Goal: Task Accomplishment & Management: Use online tool/utility

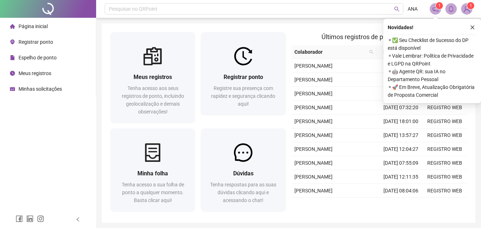
click at [45, 44] on span "Registrar ponto" at bounding box center [36, 42] width 35 height 6
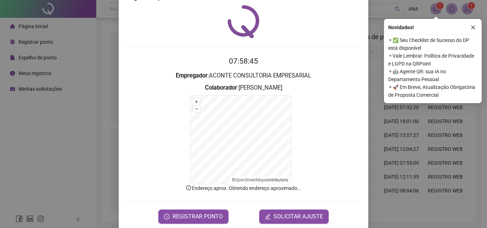
scroll to position [32, 0]
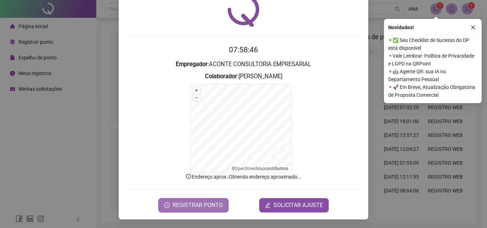
click at [205, 207] on span "REGISTRAR PONTO" at bounding box center [197, 205] width 50 height 9
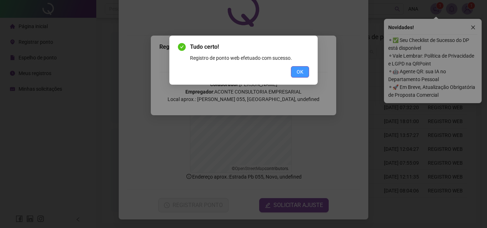
click at [301, 69] on span "OK" at bounding box center [299, 72] width 7 height 8
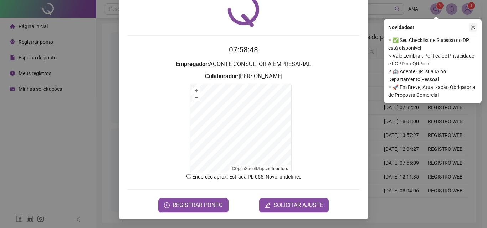
click at [473, 27] on icon "close" at bounding box center [472, 27] width 5 height 5
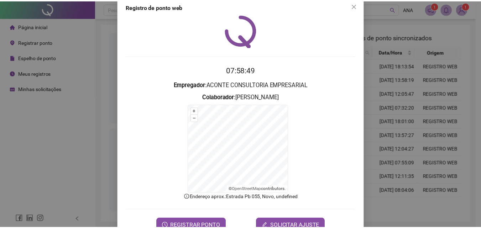
scroll to position [0, 0]
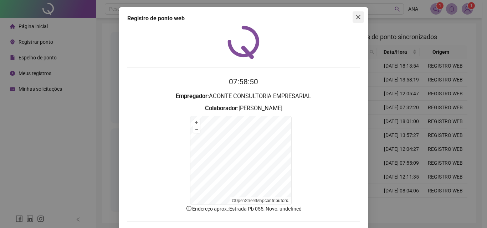
click at [356, 17] on icon "close" at bounding box center [358, 17] width 4 height 4
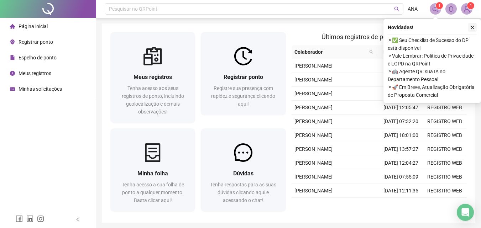
click at [471, 29] on icon "close" at bounding box center [472, 27] width 5 height 5
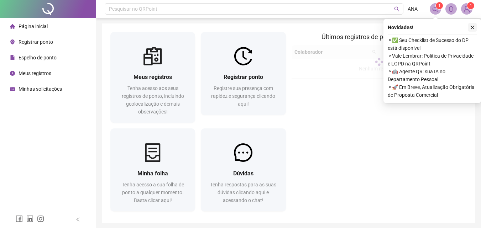
click at [476, 26] on button "button" at bounding box center [473, 27] width 9 height 9
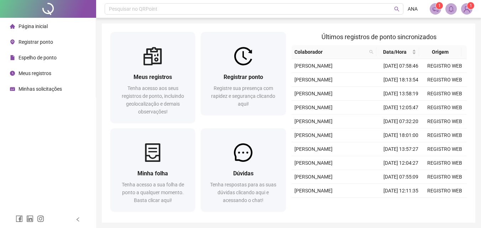
click at [459, 11] on div "1 1" at bounding box center [451, 8] width 43 height 11
click at [466, 11] on img at bounding box center [467, 9] width 11 height 11
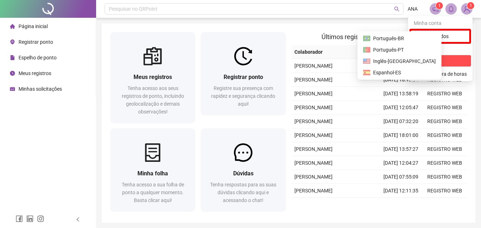
click at [451, 60] on span "Sair" at bounding box center [440, 61] width 53 height 8
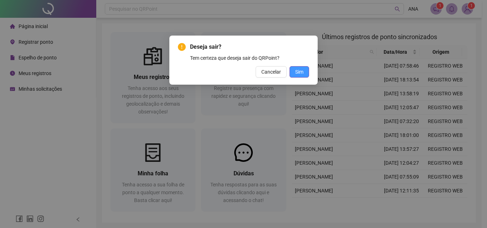
click at [292, 72] on button "Sim" at bounding box center [299, 71] width 20 height 11
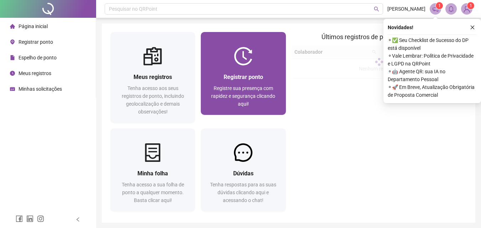
click at [262, 86] on span "Registre sua presença com rapidez e segurança clicando aqui!" at bounding box center [243, 96] width 64 height 21
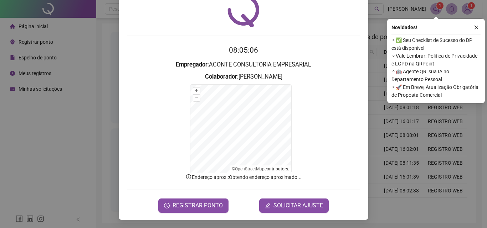
scroll to position [32, 0]
click at [176, 206] on span "REGISTRAR PONTO" at bounding box center [197, 205] width 50 height 9
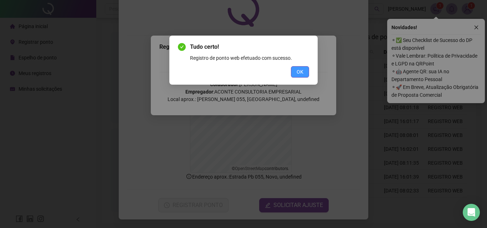
click at [305, 75] on button "OK" at bounding box center [300, 71] width 18 height 11
